Goal: Task Accomplishment & Management: Complete application form

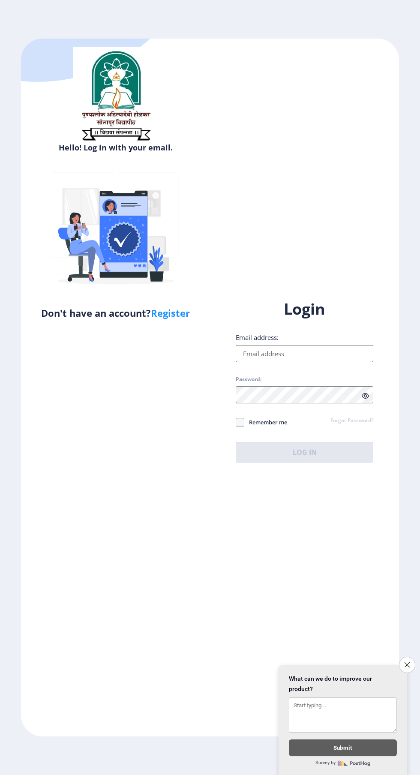
scroll to position [65, 0]
click at [168, 306] on link "Register" at bounding box center [170, 312] width 39 height 13
select select
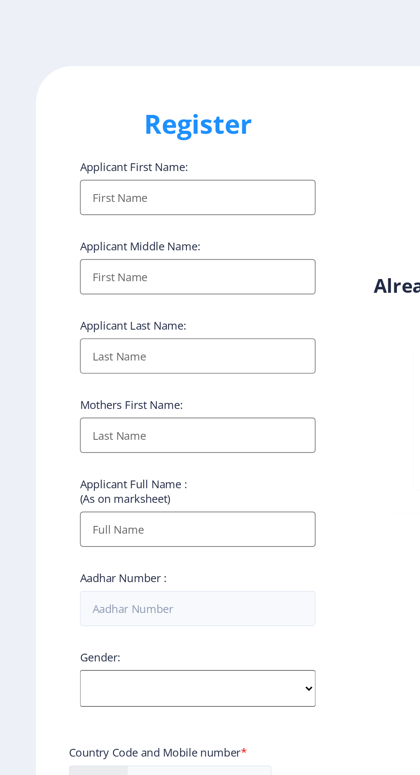
click at [132, 120] on input "Applicant First Name:" at bounding box center [116, 115] width 138 height 21
type input "A"
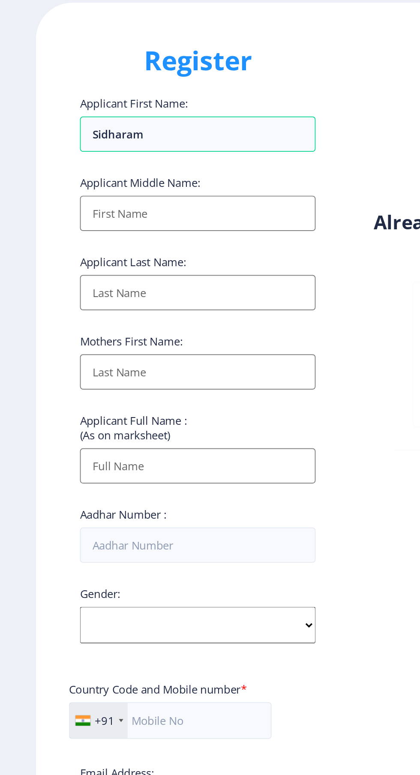
type input "Sidharam"
click at [133, 166] on input "Applicant First Name:" at bounding box center [116, 161] width 138 height 21
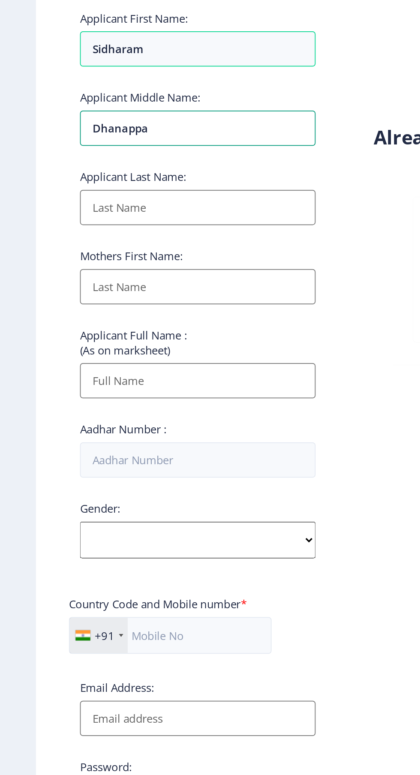
type input "Dhanappa"
click at [118, 213] on input "Applicant First Name:" at bounding box center [116, 208] width 138 height 21
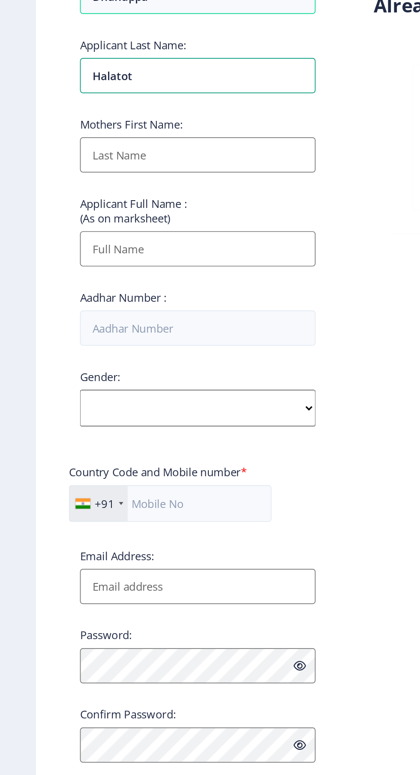
type input "Halatot"
click at [129, 254] on input "Applicant First Name:" at bounding box center [116, 254] width 138 height 21
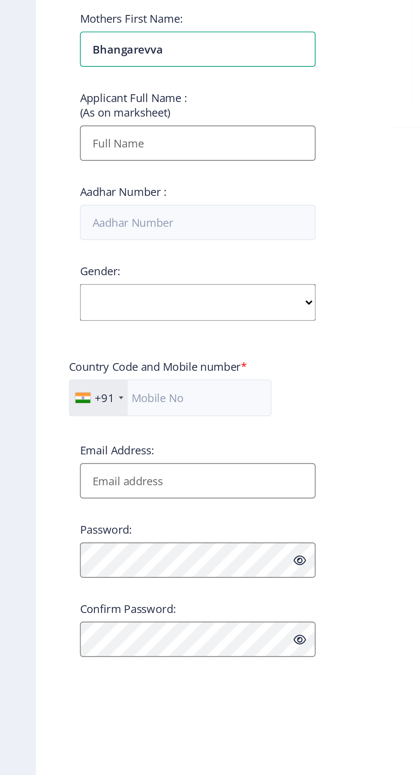
type input "Bhangarevva"
click at [125, 313] on input "Applicant First Name:" at bounding box center [116, 309] width 138 height 21
type input "Sidharam [PERSON_NAME]"
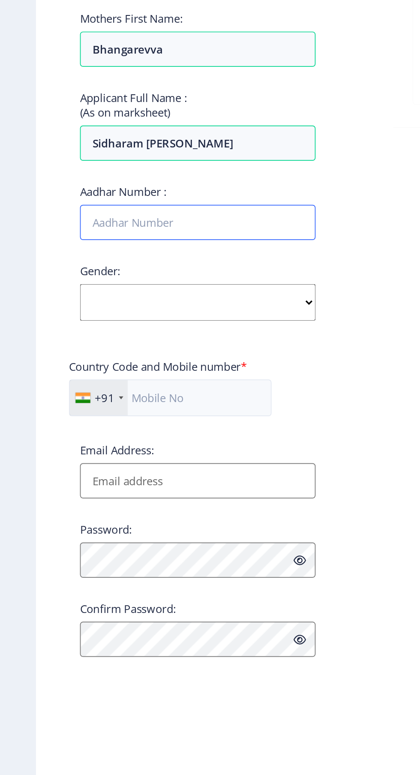
click at [145, 356] on input "Aadhar Number :" at bounding box center [116, 355] width 138 height 21
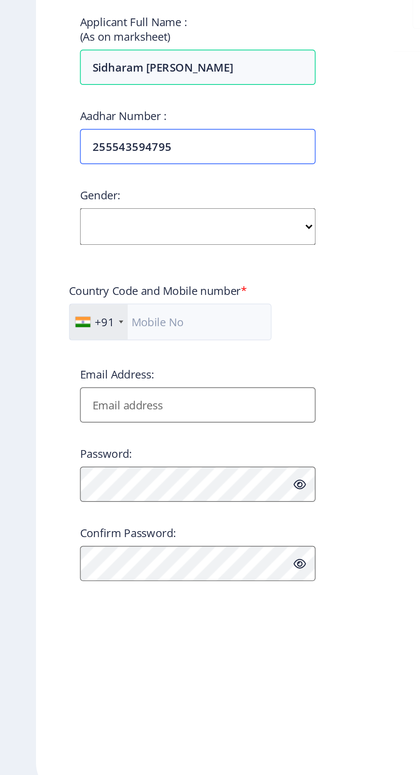
type input "255543594795"
click at [145, 406] on select "Select Gender [DEMOGRAPHIC_DATA] [DEMOGRAPHIC_DATA] Other" at bounding box center [116, 401] width 138 height 21
select select "[DEMOGRAPHIC_DATA]"
click at [47, 394] on select "Select Gender [DEMOGRAPHIC_DATA] [DEMOGRAPHIC_DATA] Other" at bounding box center [116, 401] width 138 height 21
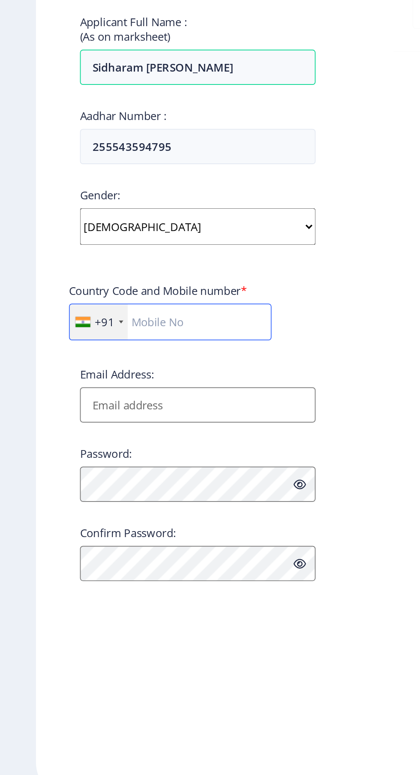
click at [128, 461] on input "text" at bounding box center [99, 457] width 118 height 21
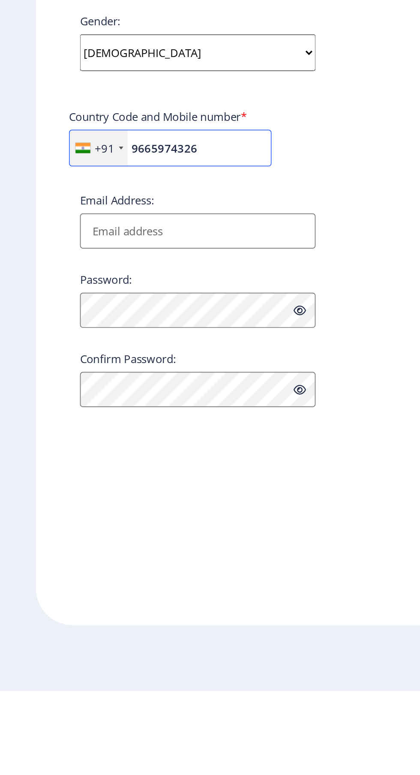
type input "9665974326"
click at [143, 509] on input "Email Address:" at bounding box center [116, 506] width 138 height 21
click at [54, 508] on input "Sidharamhalatot" at bounding box center [116, 506] width 138 height 21
click at [129, 506] on input "sidharamhalatot" at bounding box center [116, 506] width 138 height 21
type input "[EMAIL_ADDRESS][DOMAIN_NAME]"
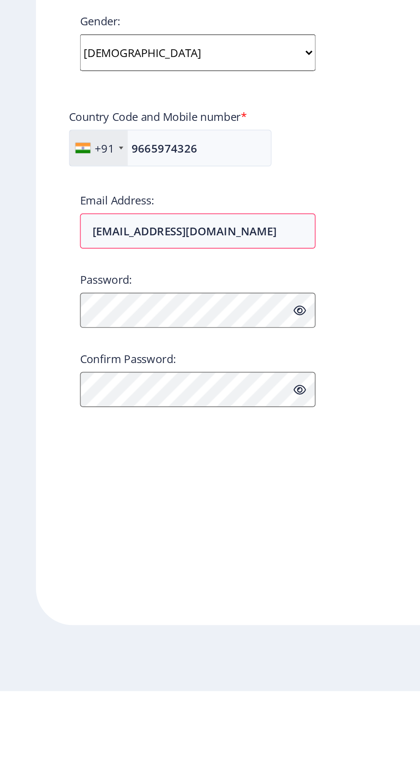
click at [212, 479] on div "Already have an account? Login" at bounding box center [304, 387] width 189 height 697
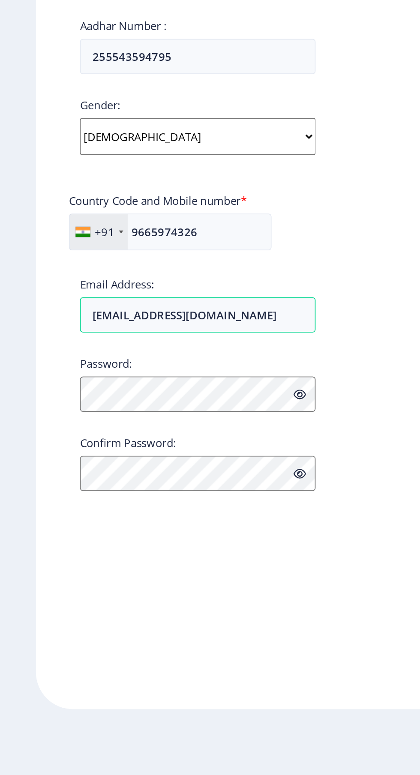
click at [218, 495] on div "Already have an account? Login" at bounding box center [304, 387] width 189 height 697
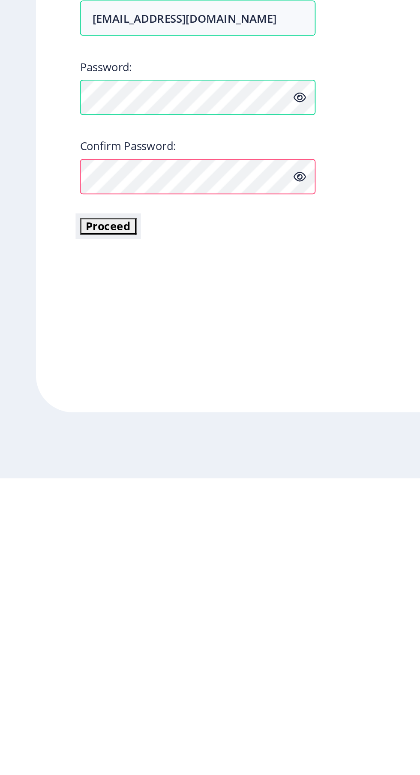
click at [68, 633] on button "Proceed" at bounding box center [63, 628] width 33 height 10
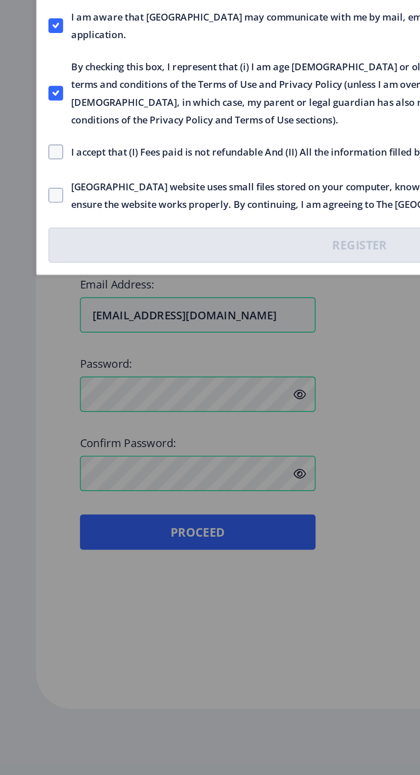
click at [35, 411] on span at bounding box center [32, 411] width 9 height 9
click at [29, 411] on input "I accept that (I) Fees paid is not refundable And (II) All the information fill…" at bounding box center [28, 411] width 0 height 0
checkbox input "true"
click at [33, 437] on span at bounding box center [32, 436] width 9 height 9
click at [29, 437] on input "[GEOGRAPHIC_DATA] website uses small files stored on your computer, known as co…" at bounding box center [28, 436] width 0 height 0
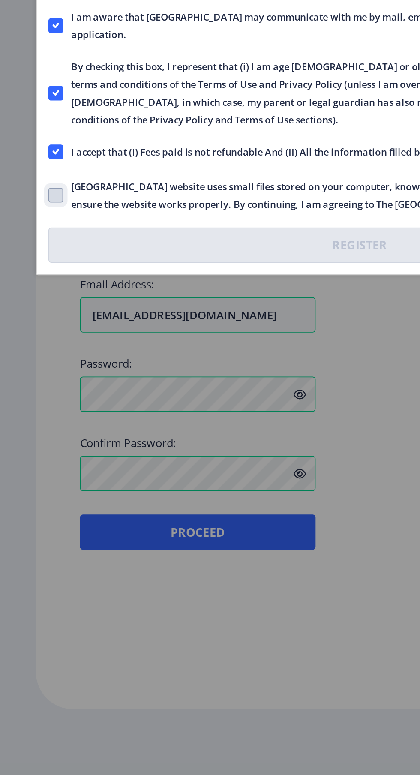
checkbox input "true"
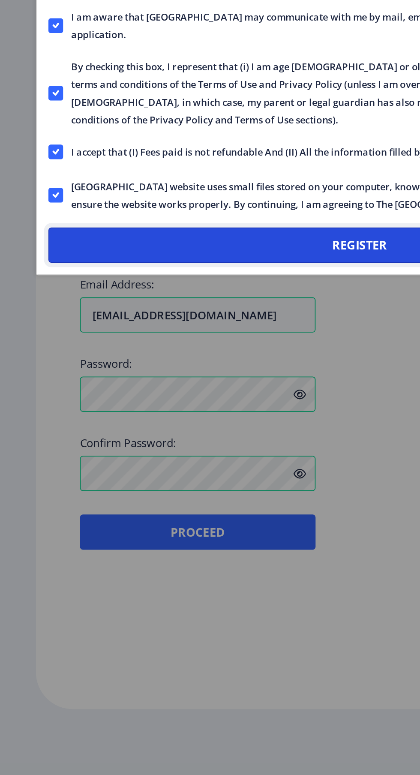
click at [206, 460] on button "Register" at bounding box center [209, 465] width 363 height 21
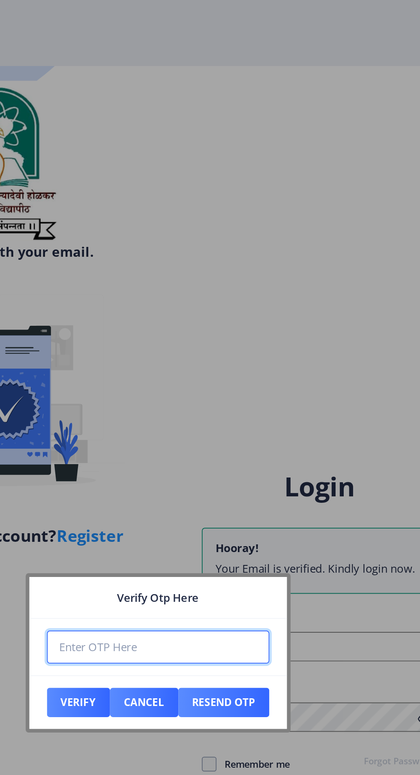
click at [234, 381] on input "number" at bounding box center [210, 377] width 130 height 19
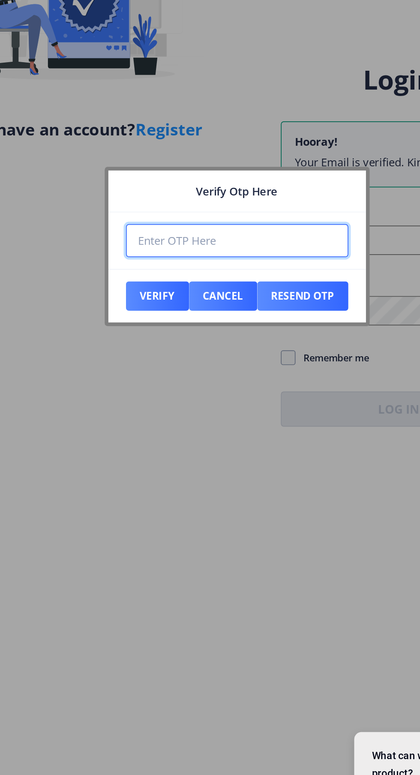
click at [217, 374] on input "number" at bounding box center [210, 377] width 130 height 19
type input "527706"
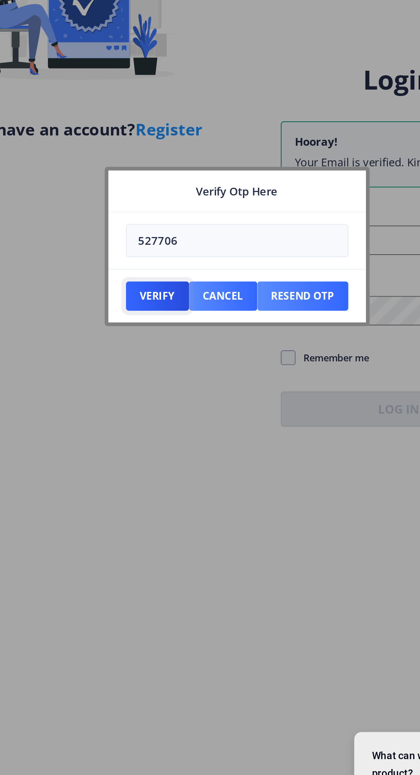
click at [169, 412] on button "Verify" at bounding box center [163, 410] width 37 height 17
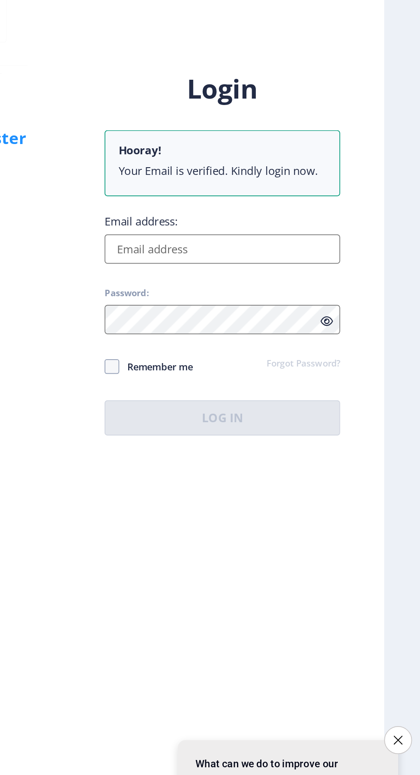
click at [330, 387] on input "Email address:" at bounding box center [305, 377] width 138 height 17
type input "[EMAIL_ADDRESS][DOMAIN_NAME]"
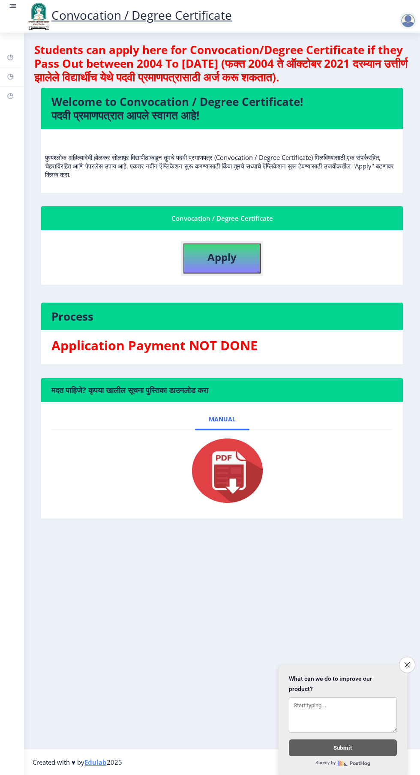
click at [220, 252] on b "Apply" at bounding box center [221, 257] width 29 height 14
select select
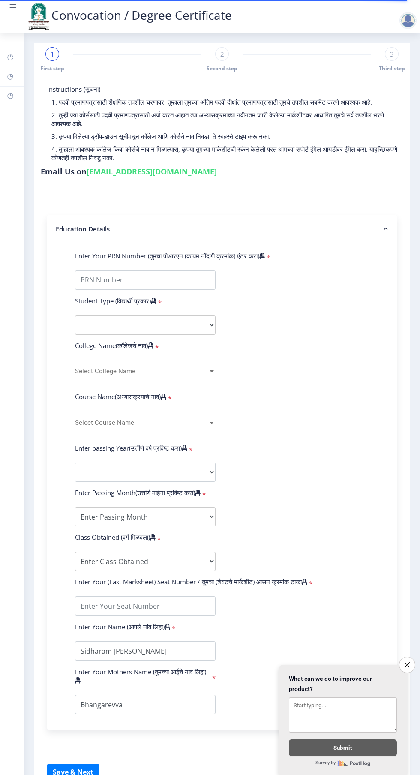
click at [159, 234] on nb-accordion-item-header "Education Details" at bounding box center [222, 229] width 350 height 28
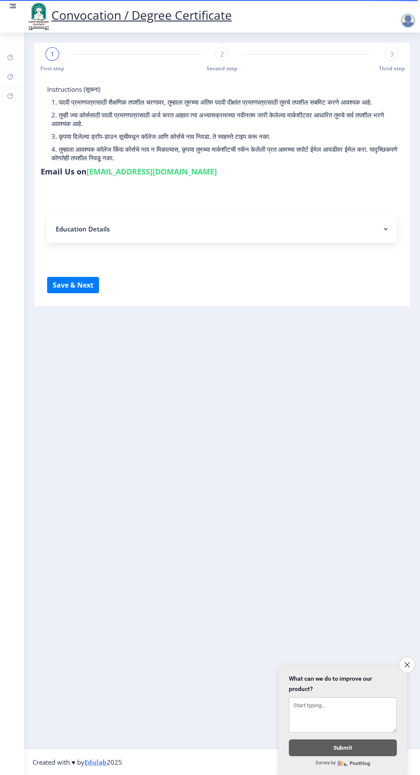
click at [216, 222] on nb-accordion-item-header "Education Details" at bounding box center [222, 228] width 350 height 27
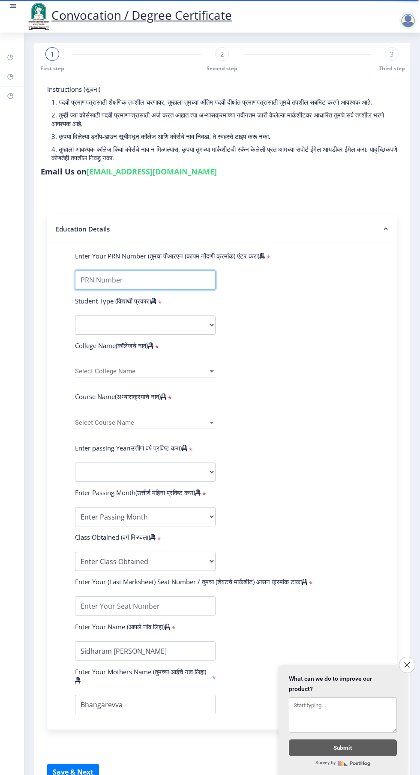
click at [166, 280] on input "Enter Your PRN Number (तुमचा पीआरएन (कायम नोंदणी क्रमांक) एंटर करा)" at bounding box center [145, 279] width 141 height 19
